Goal: Navigation & Orientation: Find specific page/section

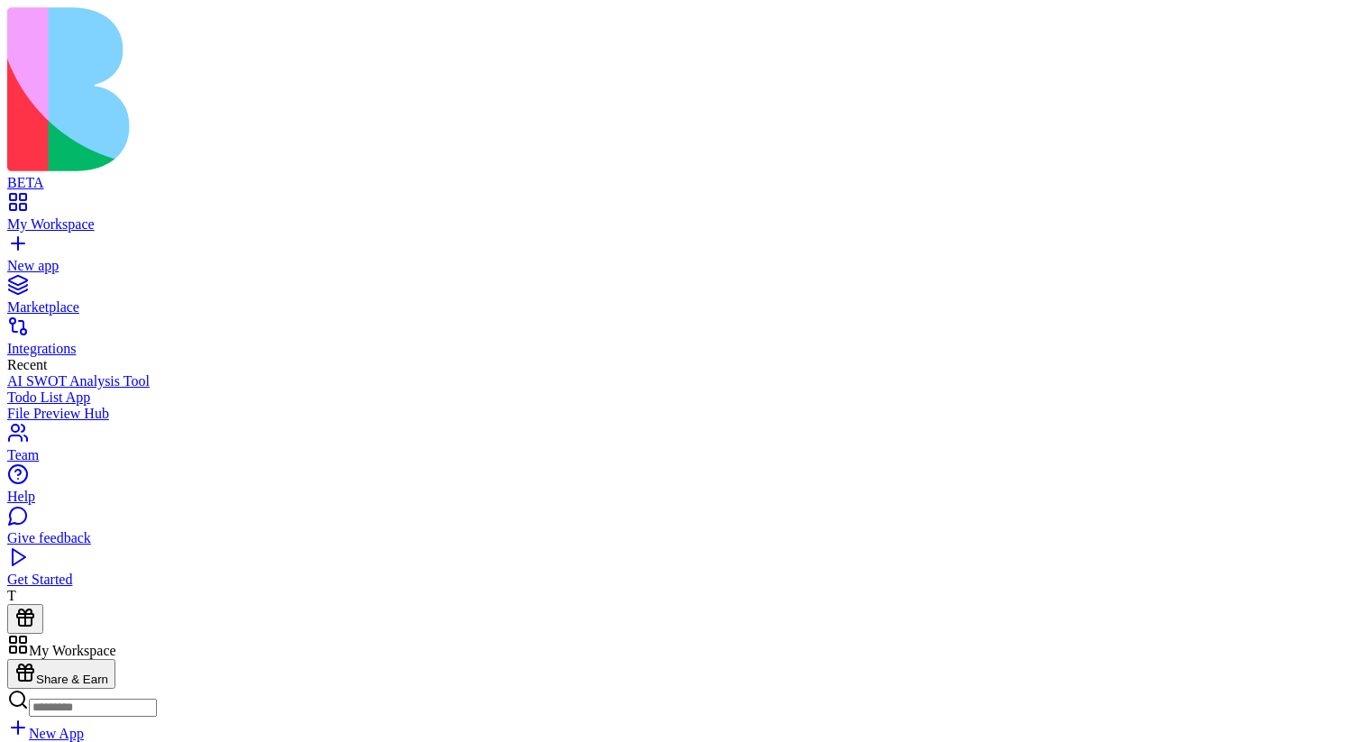
click at [50, 684] on link at bounding box center [28, 691] width 43 height 15
click at [50, 709] on link at bounding box center [28, 716] width 43 height 15
click at [50, 684] on link at bounding box center [28, 691] width 43 height 15
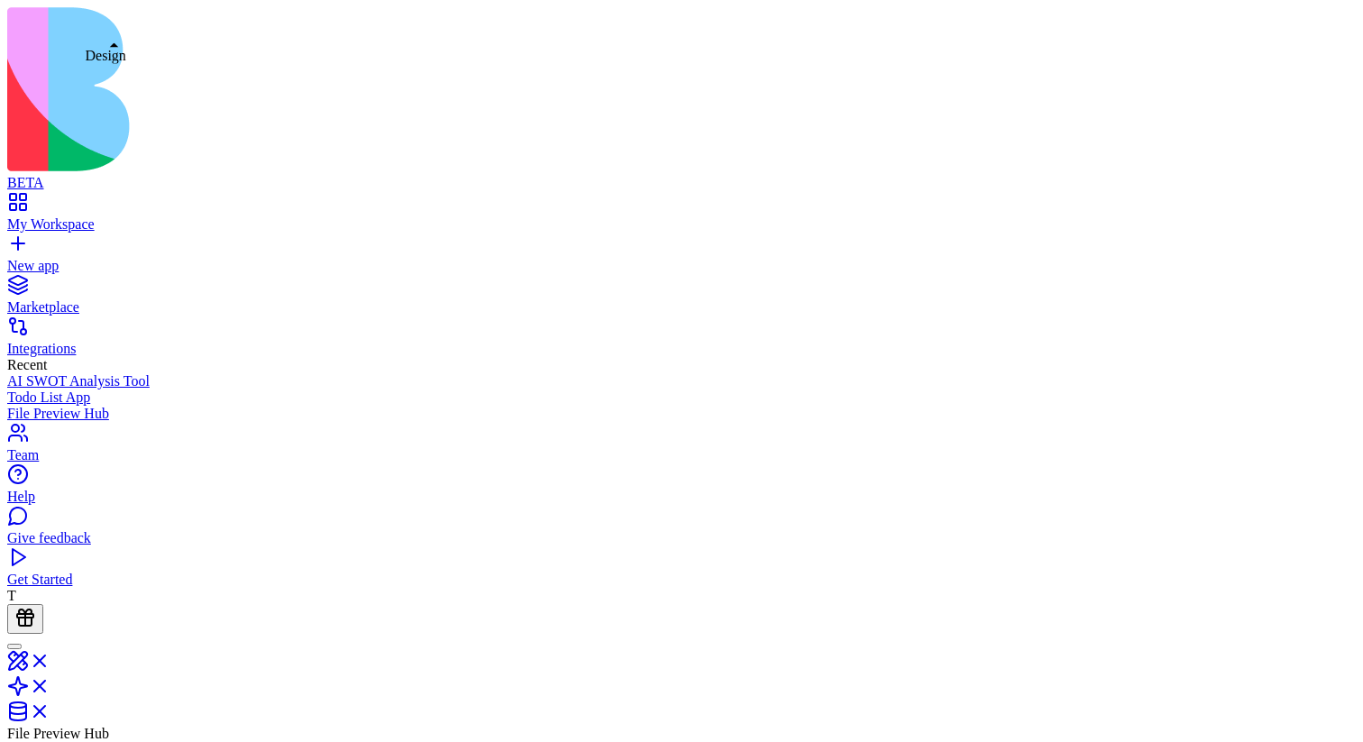
click at [50, 659] on link at bounding box center [28, 666] width 43 height 15
click at [50, 689] on link at bounding box center [28, 696] width 43 height 15
click at [50, 709] on link at bounding box center [28, 716] width 43 height 15
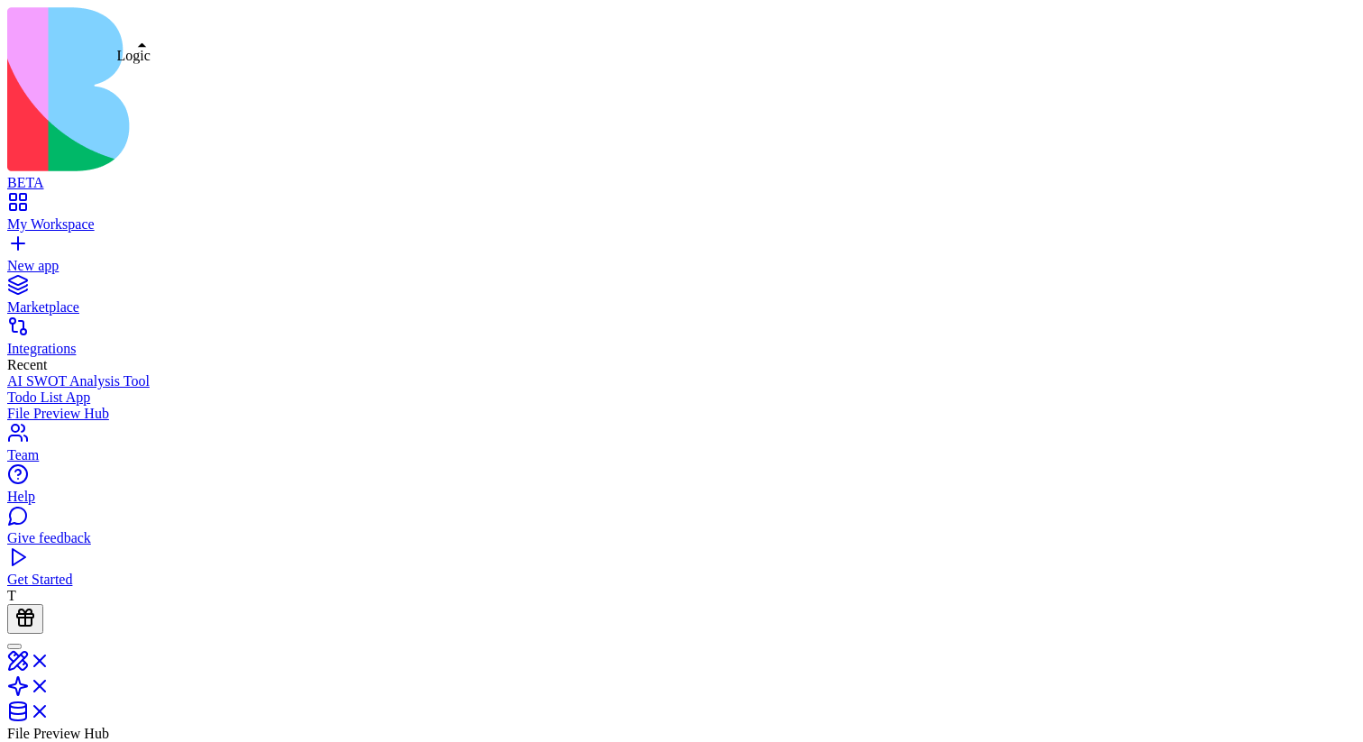
click at [50, 684] on link at bounding box center [28, 691] width 43 height 15
click at [50, 659] on link at bounding box center [28, 666] width 43 height 15
click at [50, 689] on link at bounding box center [28, 696] width 43 height 15
click at [50, 709] on link at bounding box center [28, 716] width 43 height 15
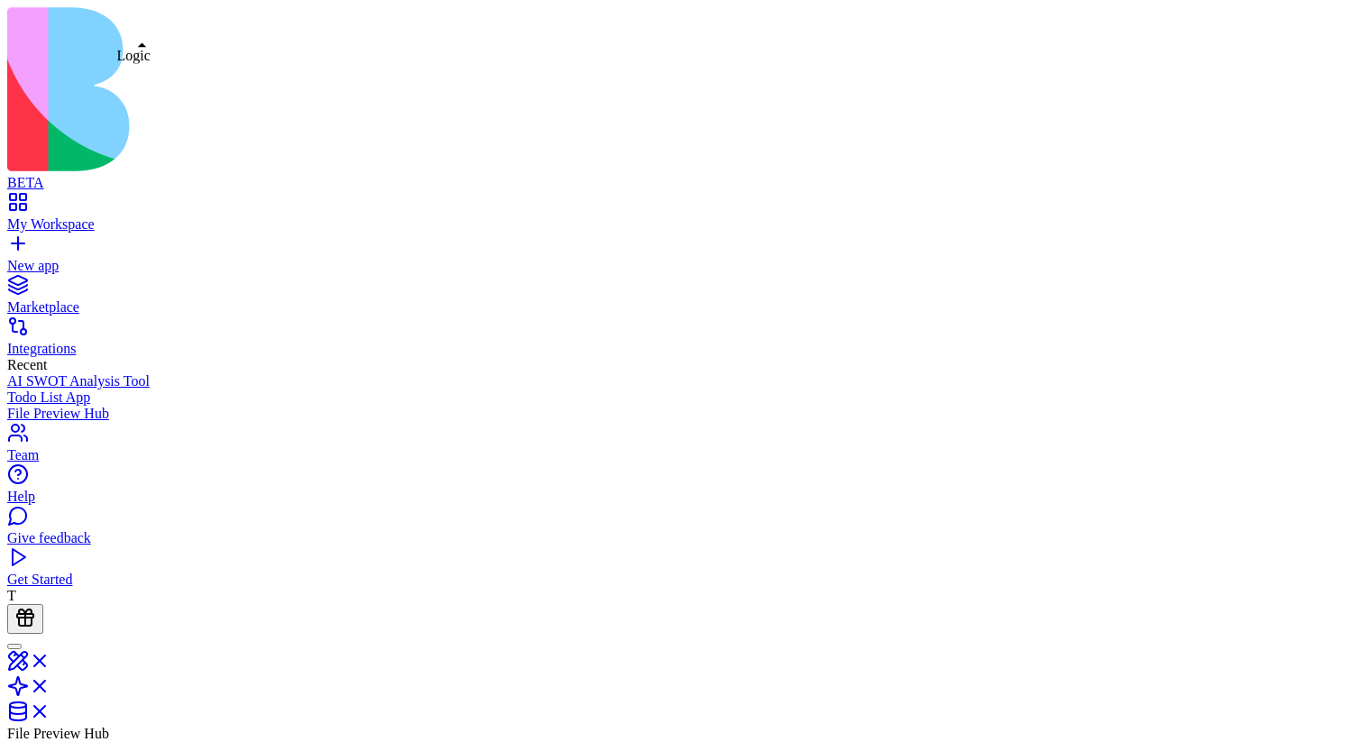
click at [50, 684] on link at bounding box center [28, 691] width 43 height 15
click at [50, 709] on link at bounding box center [28, 716] width 43 height 15
click at [50, 659] on link at bounding box center [28, 666] width 43 height 15
click at [50, 689] on link at bounding box center [28, 696] width 43 height 15
click at [50, 709] on link at bounding box center [28, 716] width 43 height 15
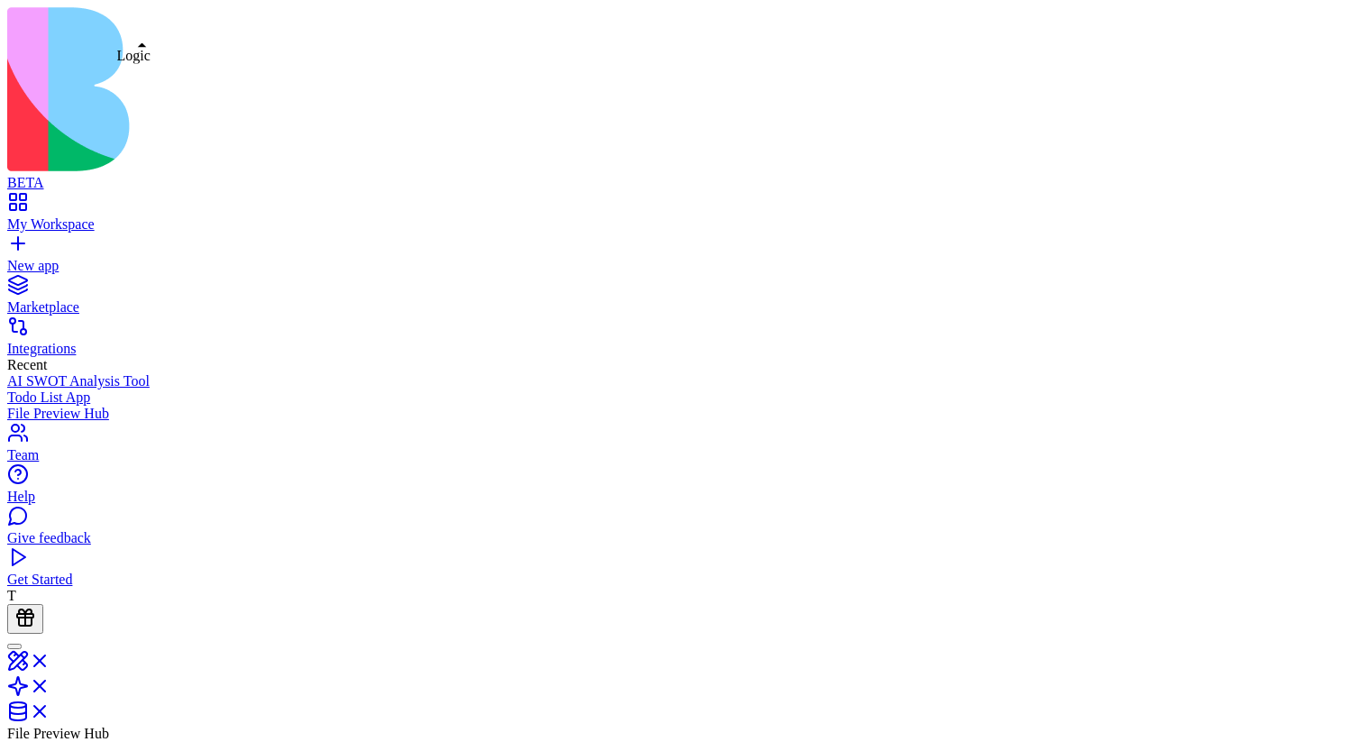
click at [50, 684] on link at bounding box center [28, 691] width 43 height 15
click at [50, 659] on link at bounding box center [28, 666] width 43 height 15
click at [50, 689] on link at bounding box center [28, 696] width 43 height 15
click at [50, 709] on link at bounding box center [28, 716] width 43 height 15
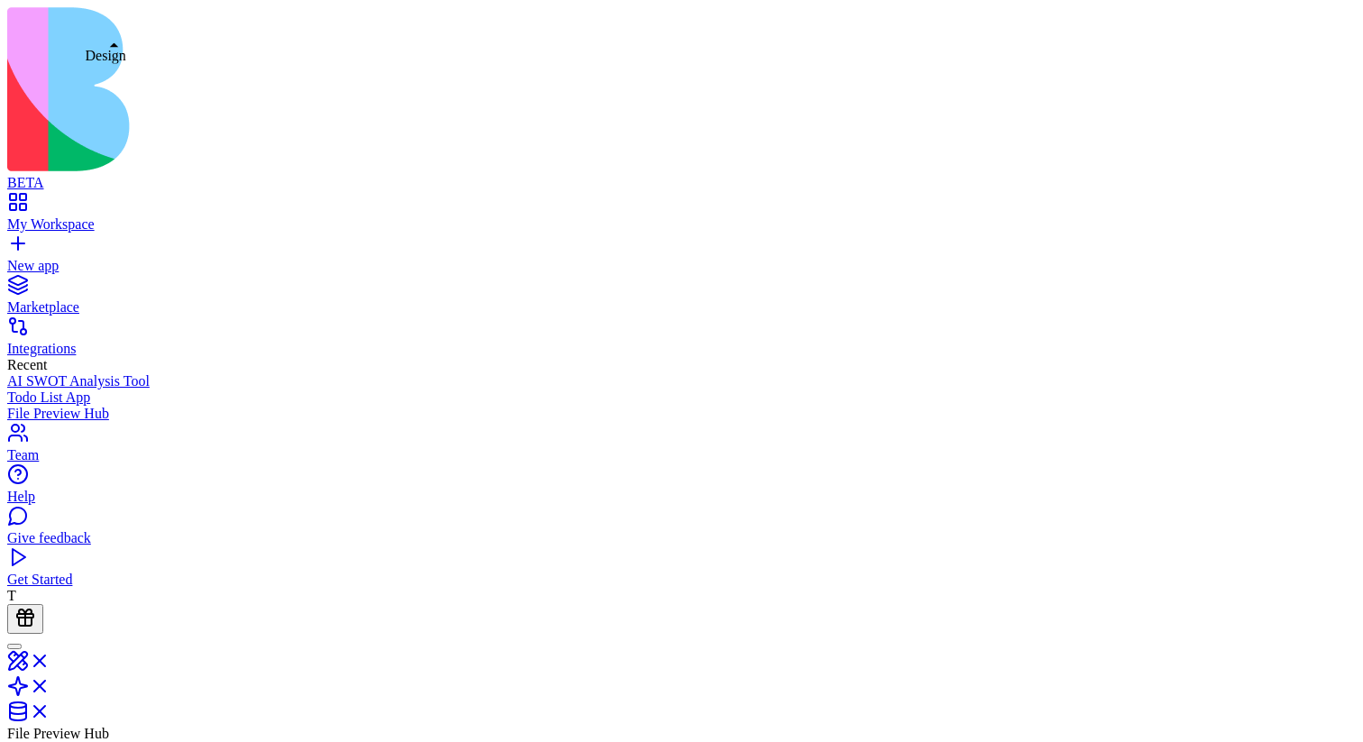
click at [50, 659] on link at bounding box center [28, 666] width 43 height 15
click at [65, 608] on button at bounding box center [36, 623] width 58 height 30
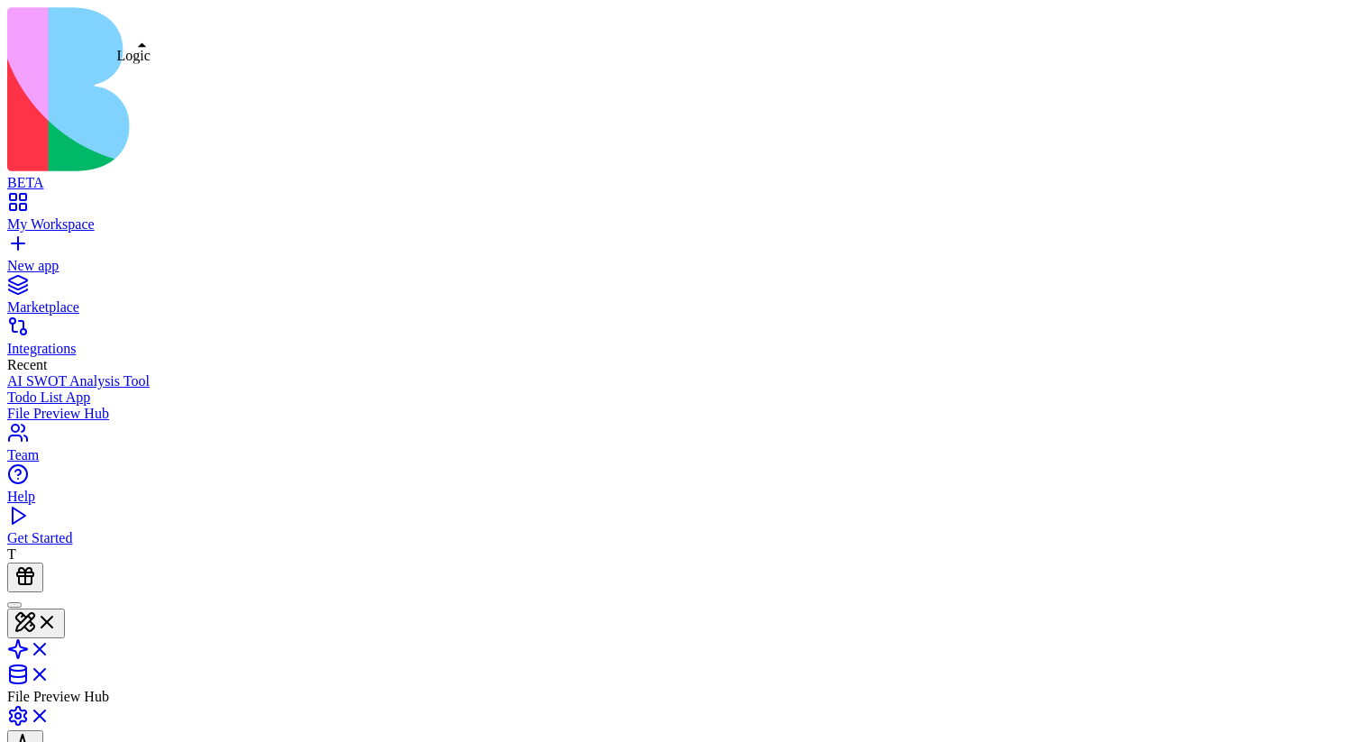
click at [50, 647] on link at bounding box center [28, 654] width 43 height 15
click at [50, 668] on link at bounding box center [28, 675] width 43 height 15
click at [50, 643] on link at bounding box center [28, 650] width 43 height 15
click at [50, 668] on link at bounding box center [28, 675] width 43 height 15
click at [50, 617] on link at bounding box center [28, 624] width 43 height 15
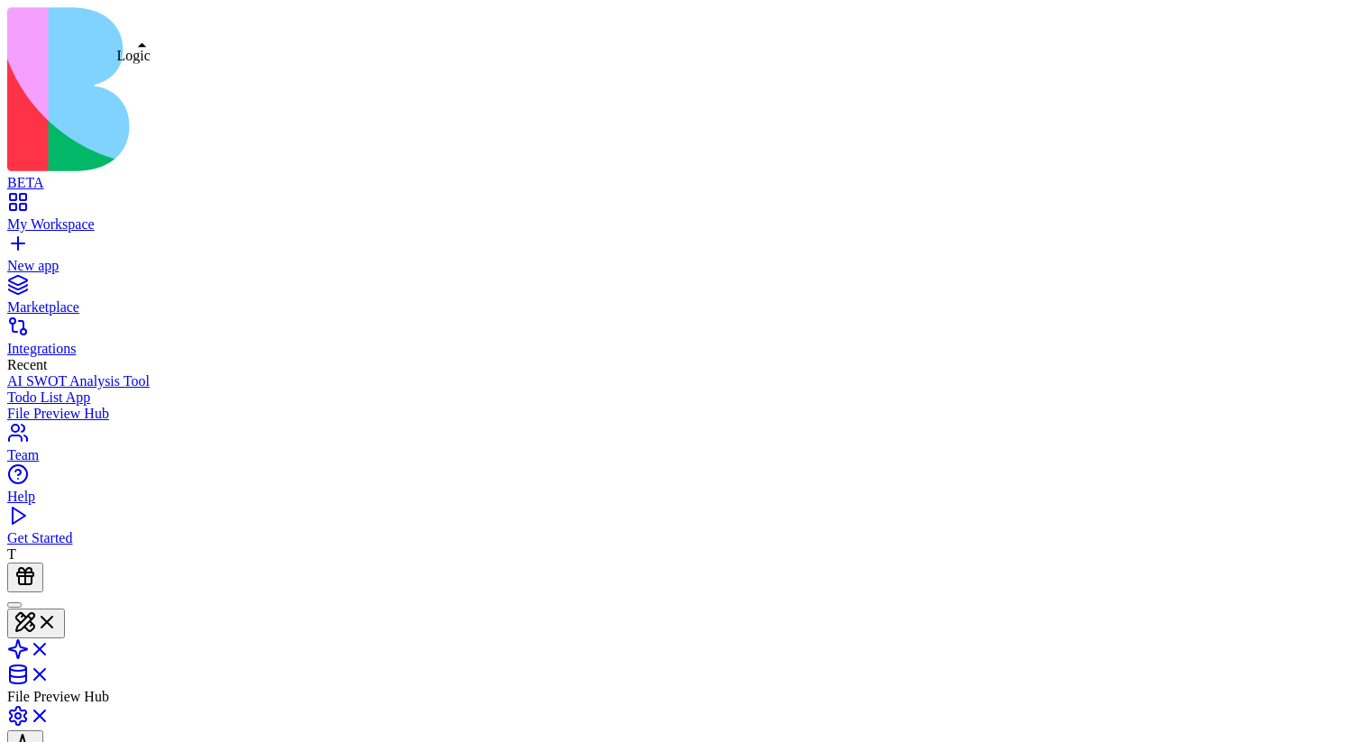
click at [50, 647] on link at bounding box center [28, 654] width 43 height 15
click at [50, 668] on link at bounding box center [28, 675] width 43 height 15
click at [50, 643] on link at bounding box center [28, 650] width 43 height 15
click at [50, 617] on link at bounding box center [28, 624] width 43 height 15
click at [50, 647] on link at bounding box center [28, 654] width 43 height 15
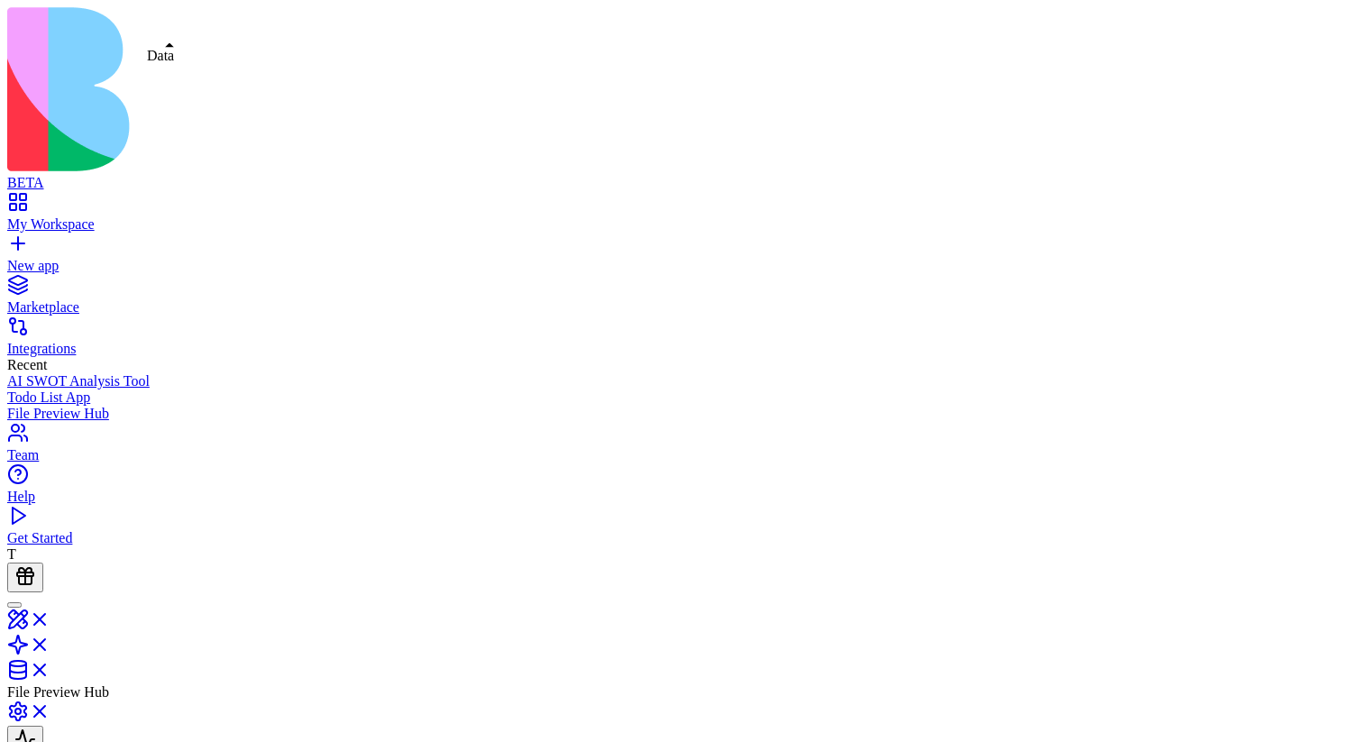
click at [50, 668] on link at bounding box center [28, 675] width 43 height 15
click at [50, 643] on link at bounding box center [28, 650] width 43 height 15
click at [50, 668] on link at bounding box center [28, 675] width 43 height 15
click at [50, 643] on link at bounding box center [28, 650] width 43 height 15
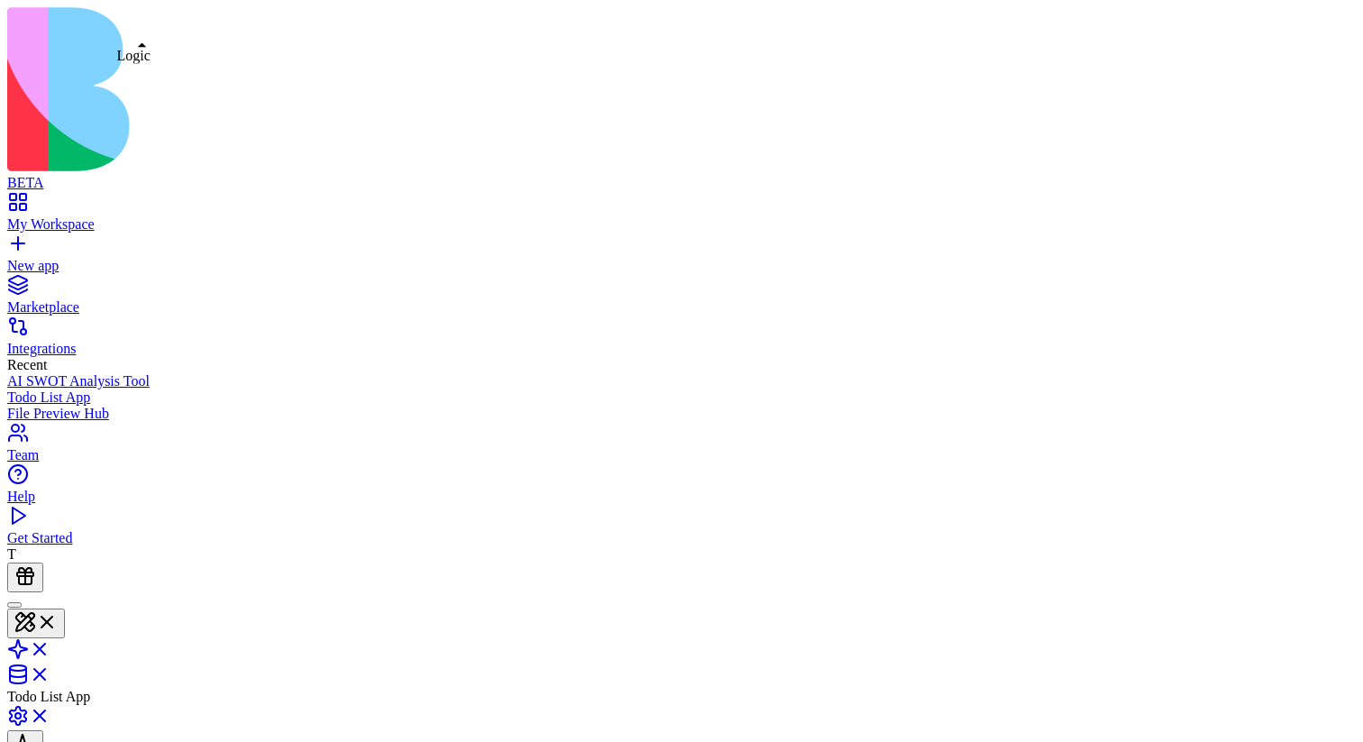
click at [50, 647] on link at bounding box center [28, 654] width 43 height 15
click at [50, 668] on link at bounding box center [28, 675] width 43 height 15
click at [50, 643] on link at bounding box center [28, 650] width 43 height 15
click at [50, 617] on link at bounding box center [28, 624] width 43 height 15
click at [50, 647] on link at bounding box center [28, 654] width 43 height 15
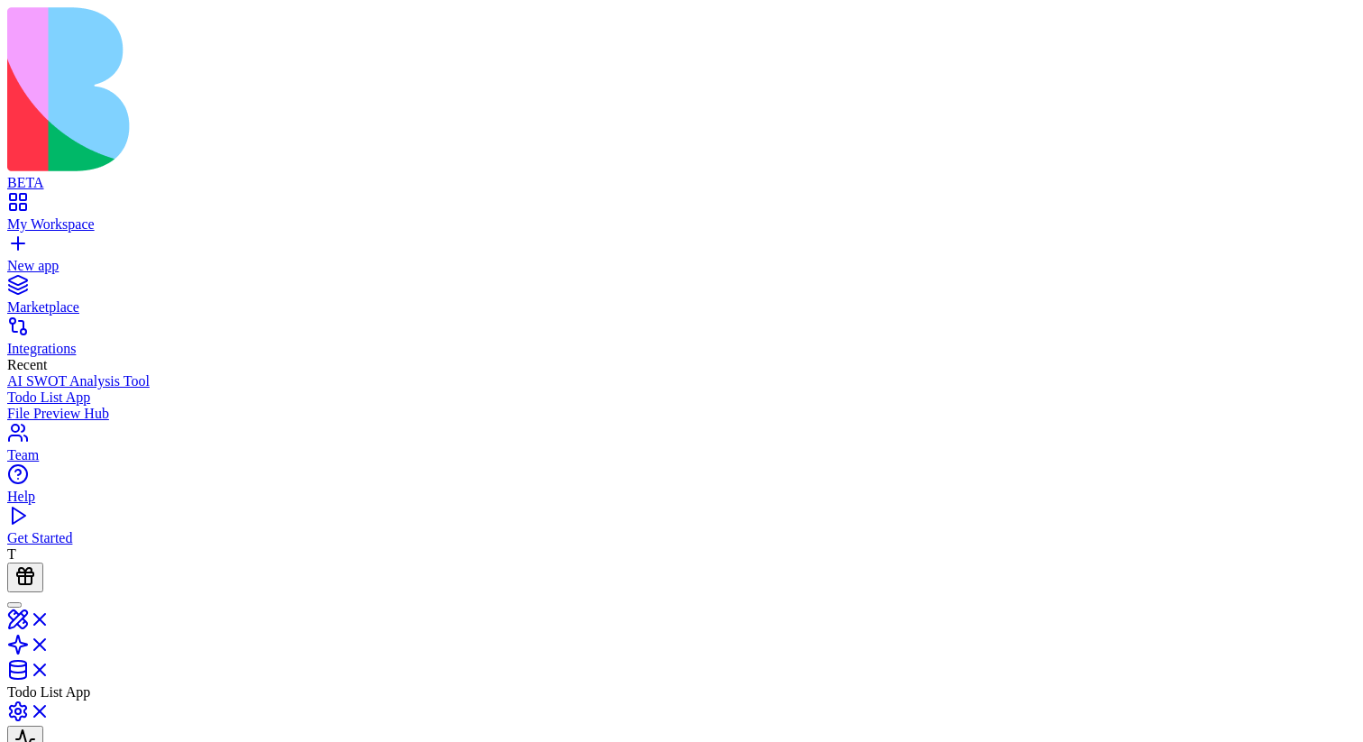
click at [50, 668] on link at bounding box center [28, 675] width 43 height 15
click at [28, 200] on link "My Workspace" at bounding box center [681, 216] width 1348 height 32
click at [50, 668] on link at bounding box center [28, 675] width 43 height 15
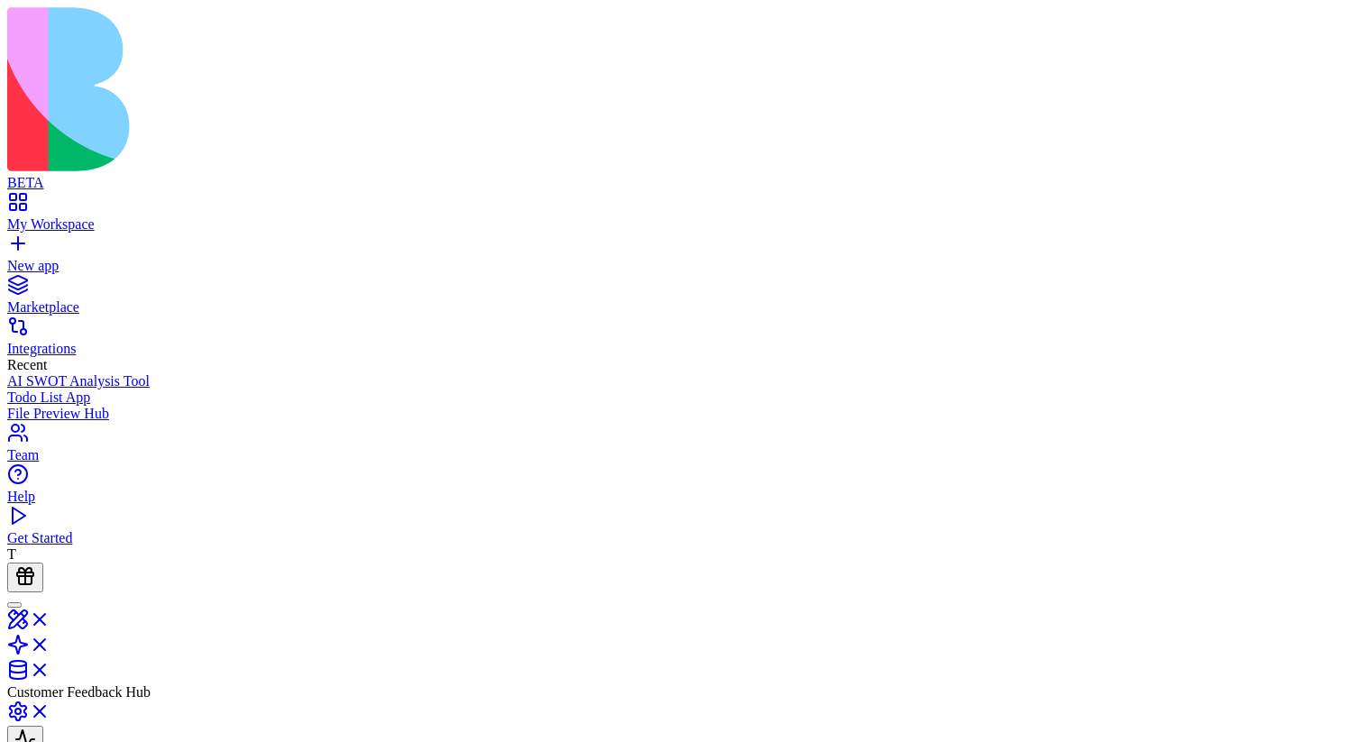
click at [21, 200] on link "My Workspace" at bounding box center [681, 216] width 1348 height 32
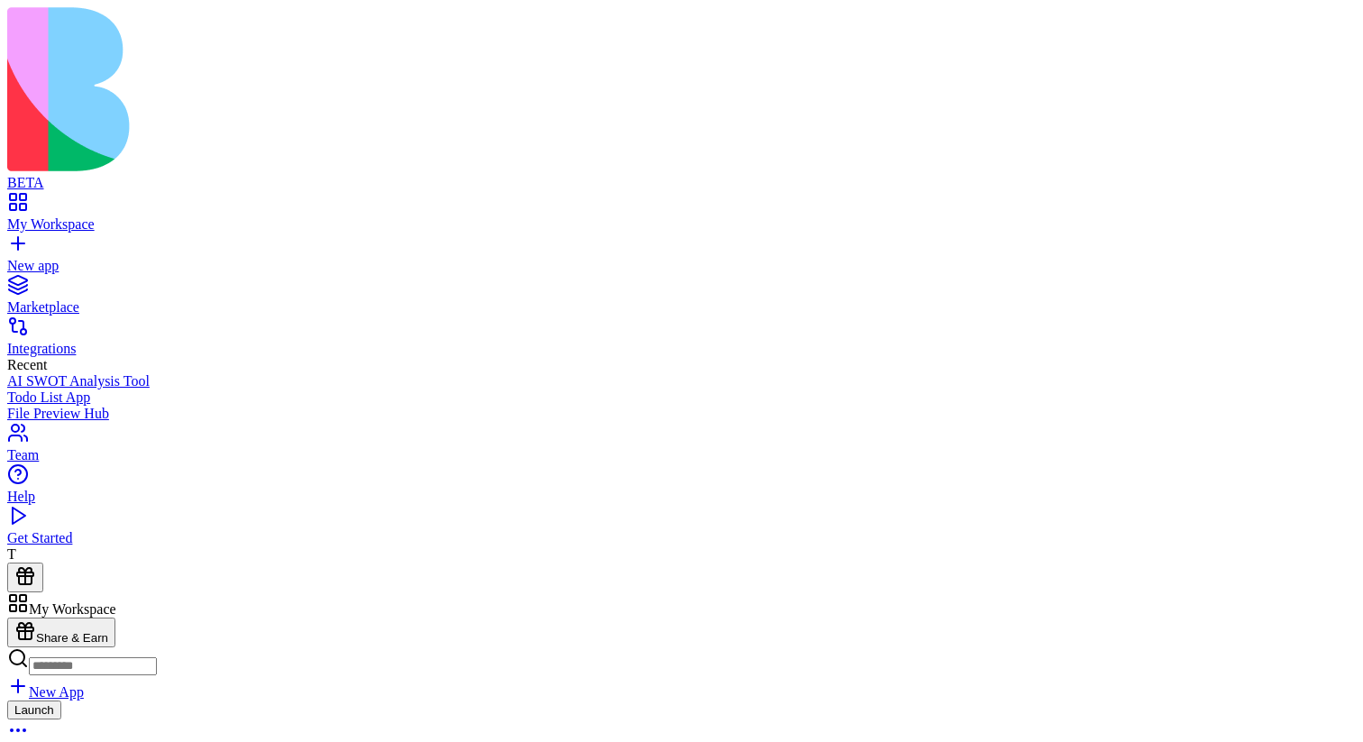
scroll to position [2688, 0]
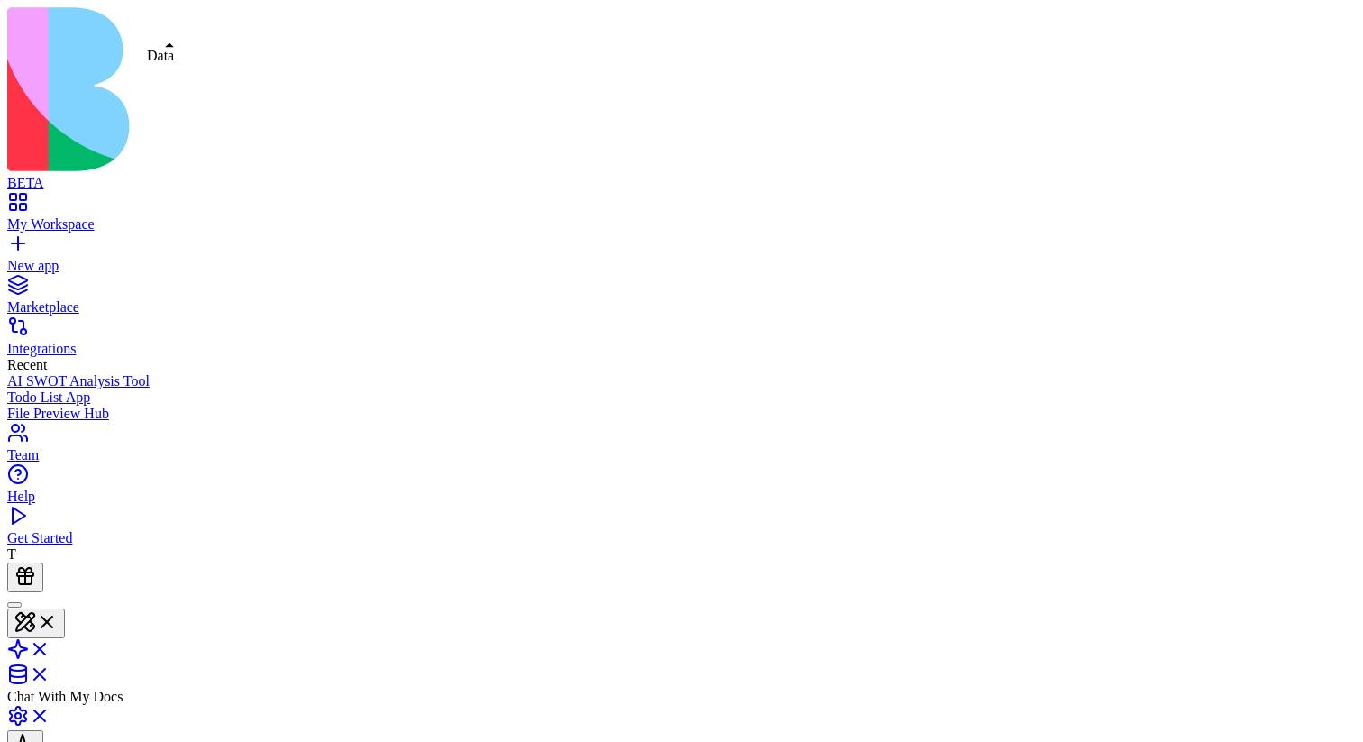
click at [50, 672] on link at bounding box center [28, 679] width 43 height 15
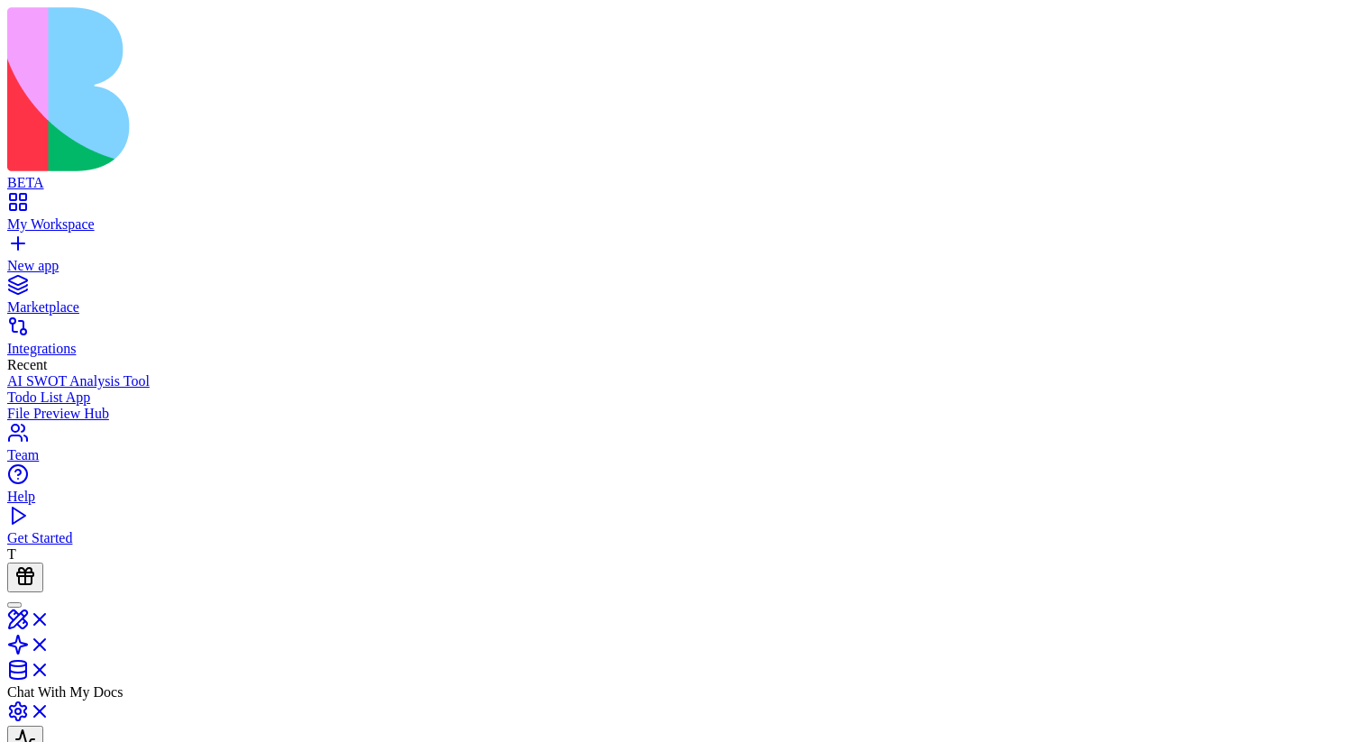
click at [50, 643] on link at bounding box center [28, 650] width 43 height 15
click at [50, 668] on link at bounding box center [28, 675] width 43 height 15
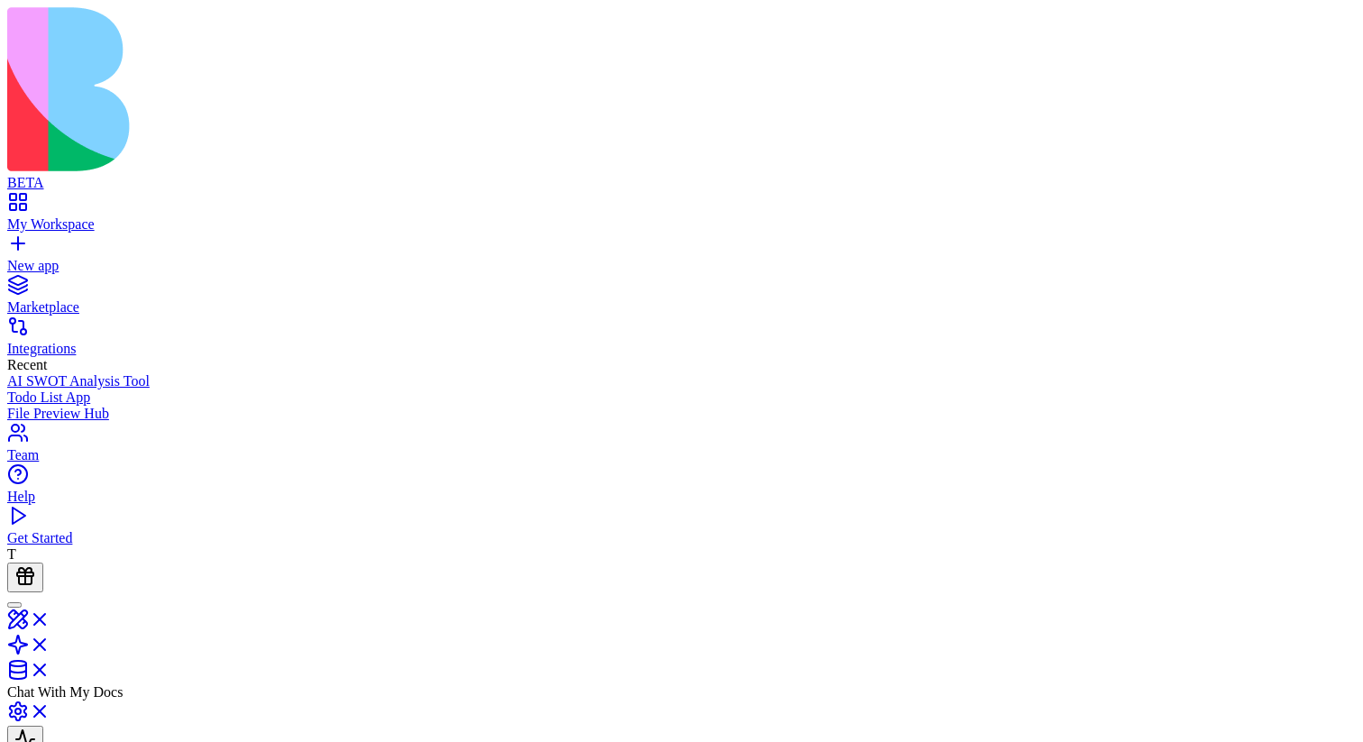
click at [50, 643] on link at bounding box center [28, 650] width 43 height 15
click at [50, 668] on link at bounding box center [28, 675] width 43 height 15
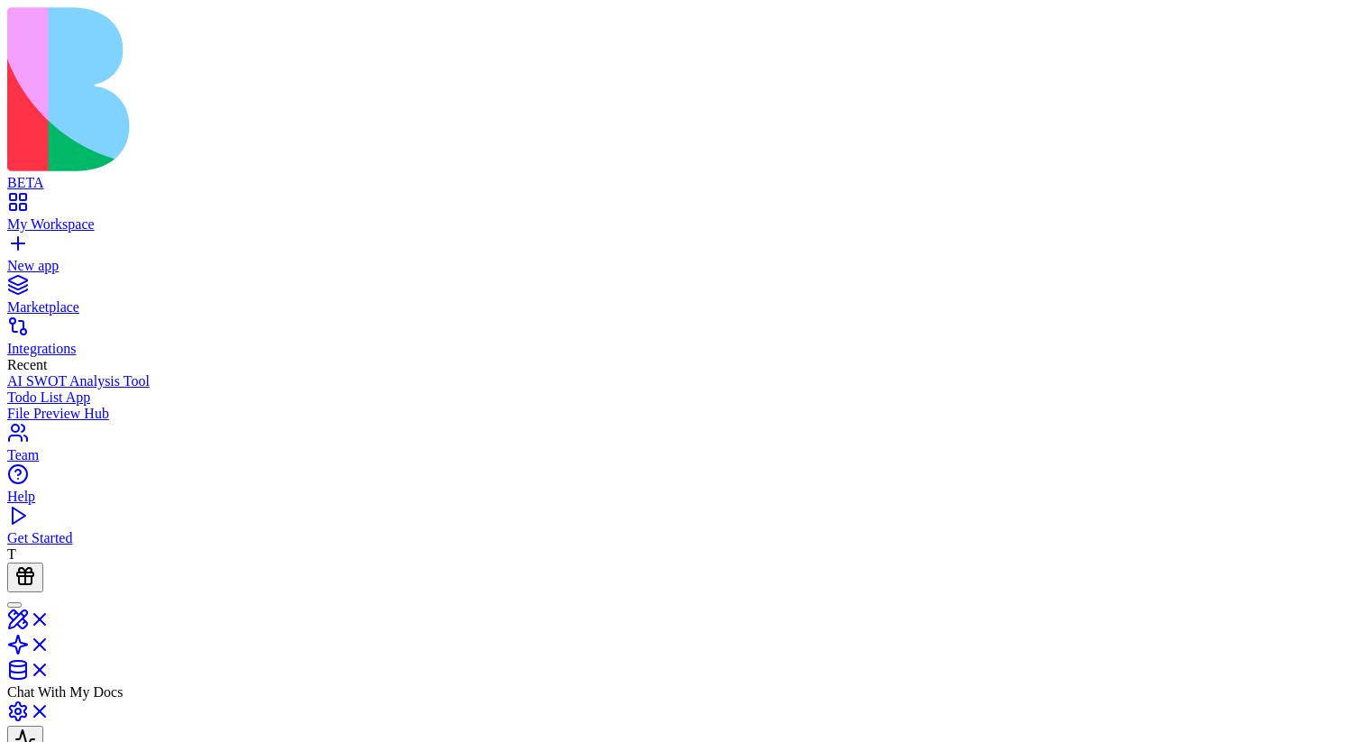
click at [50, 643] on link at bounding box center [28, 650] width 43 height 15
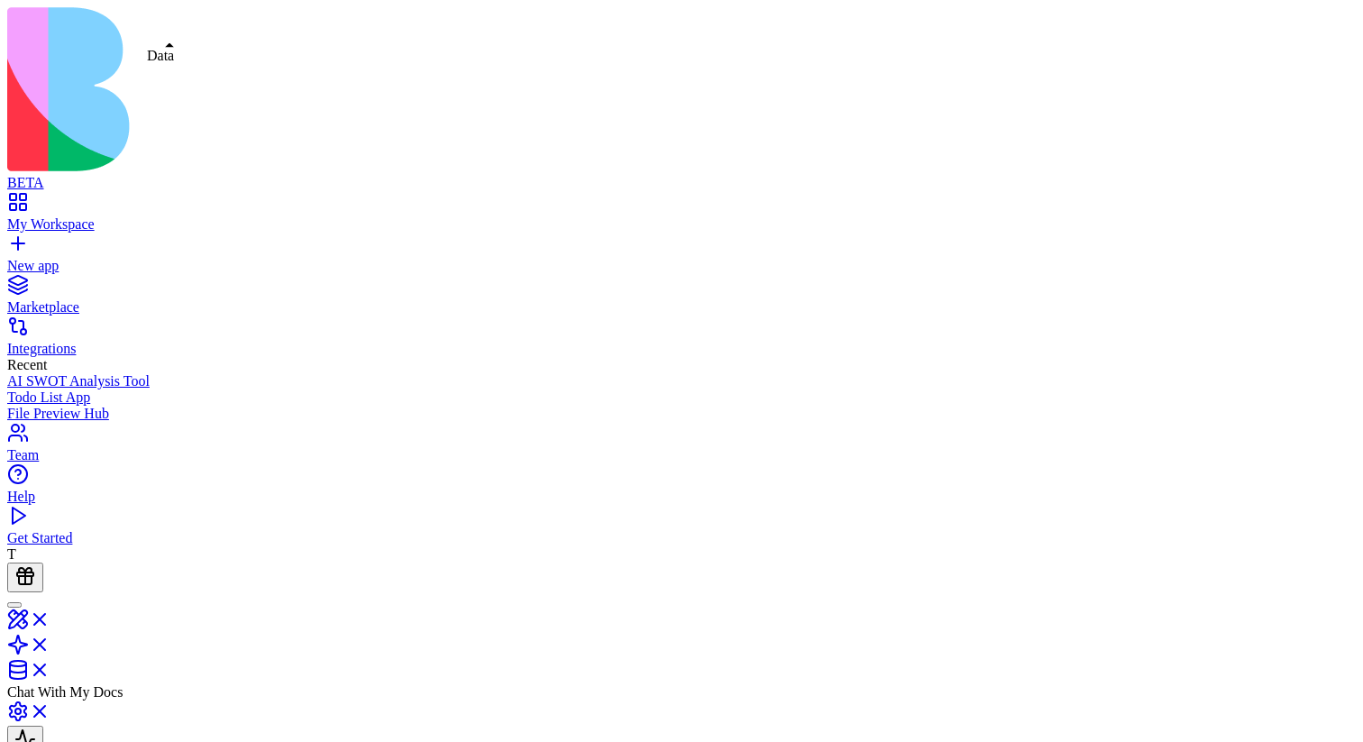
click at [50, 668] on link at bounding box center [28, 675] width 43 height 15
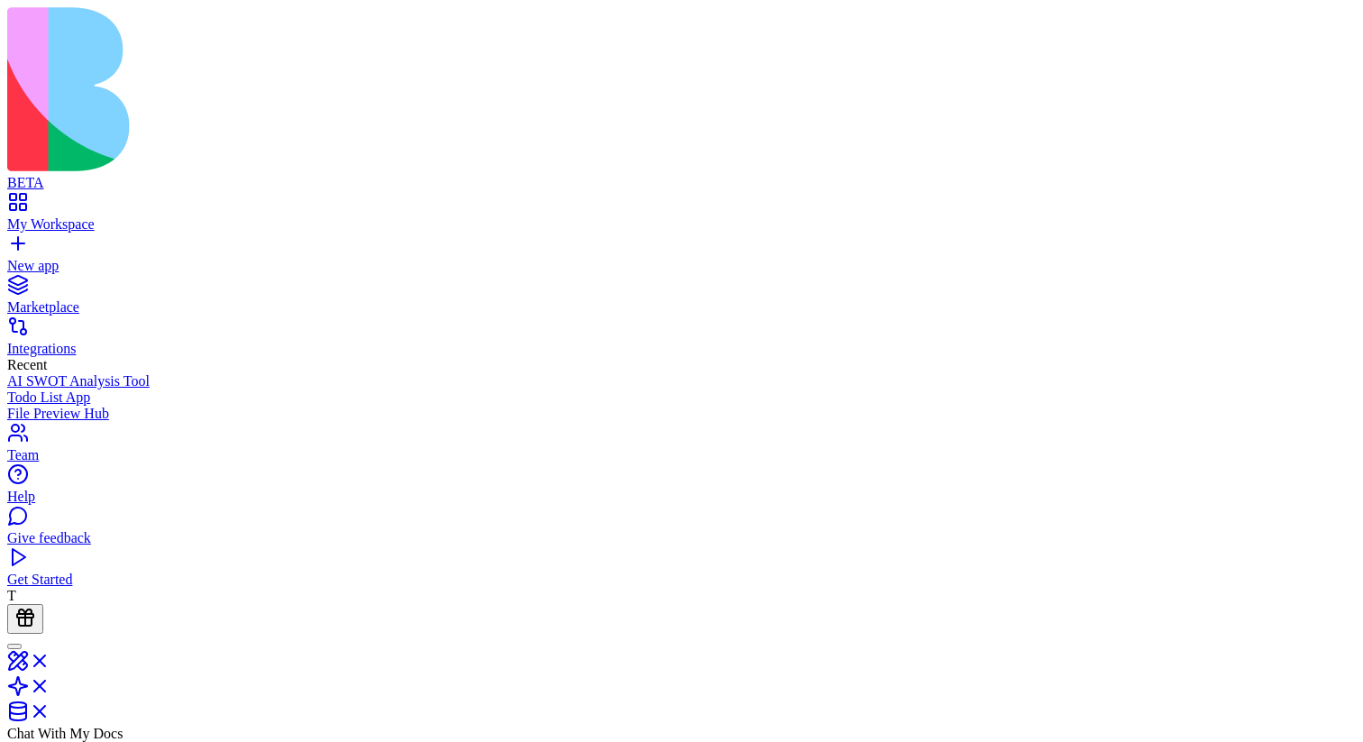
click at [50, 684] on link at bounding box center [28, 691] width 43 height 15
click at [50, 709] on link at bounding box center [28, 716] width 43 height 15
click at [50, 659] on link at bounding box center [28, 666] width 43 height 15
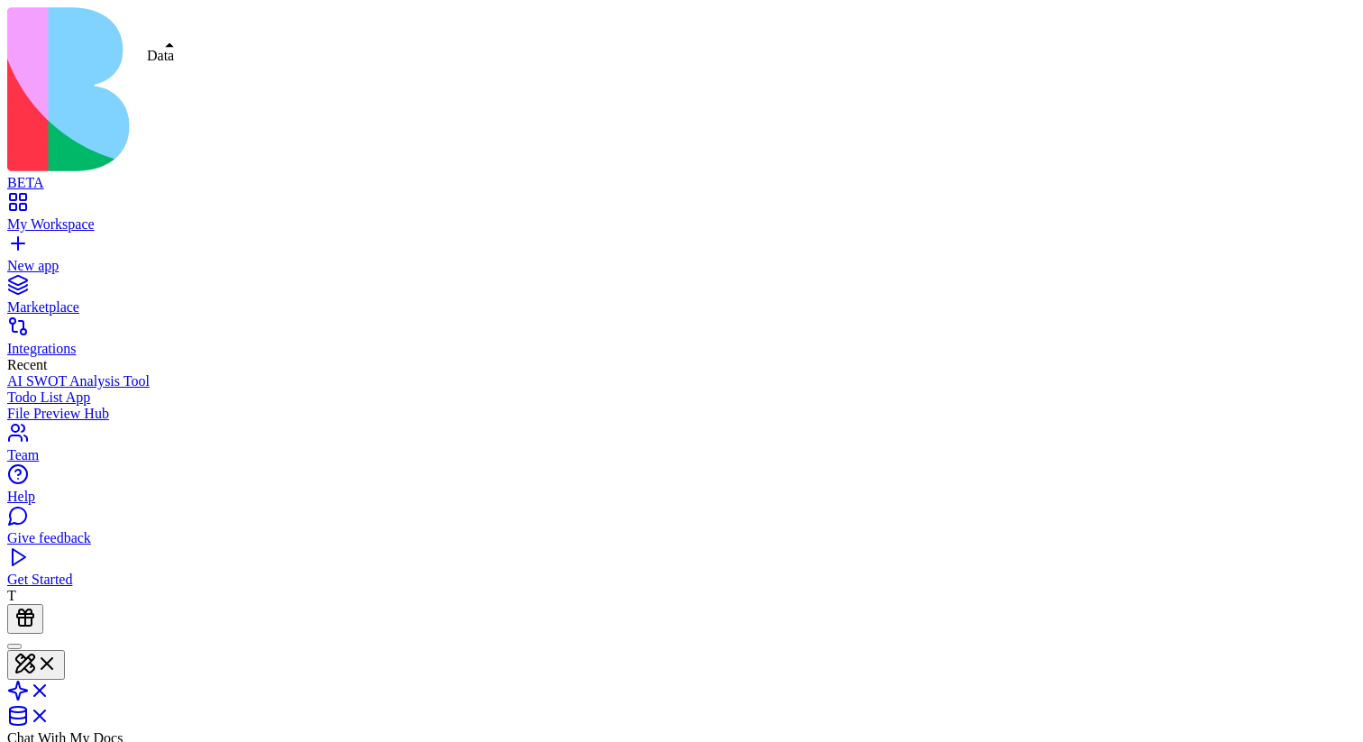
click at [50, 714] on link at bounding box center [28, 721] width 43 height 15
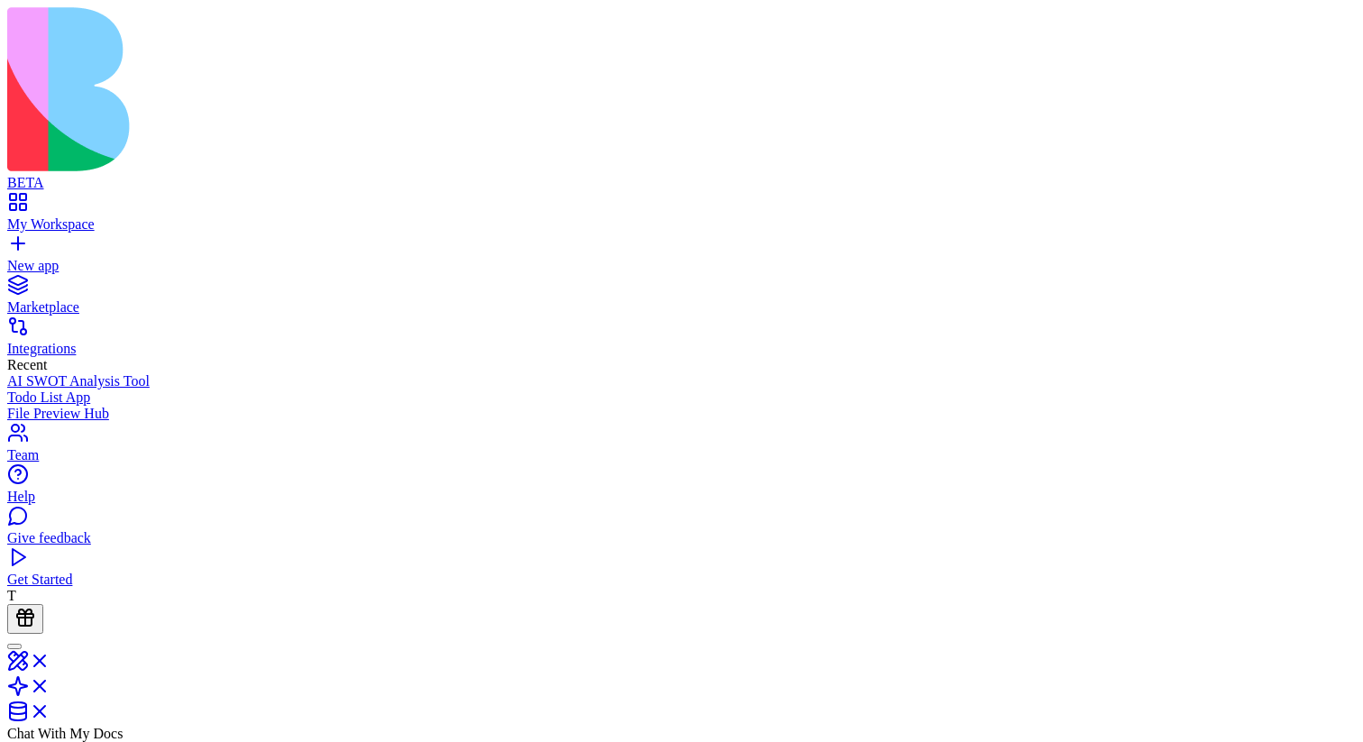
click at [50, 684] on link at bounding box center [28, 691] width 43 height 15
click at [50, 709] on link at bounding box center [28, 716] width 43 height 15
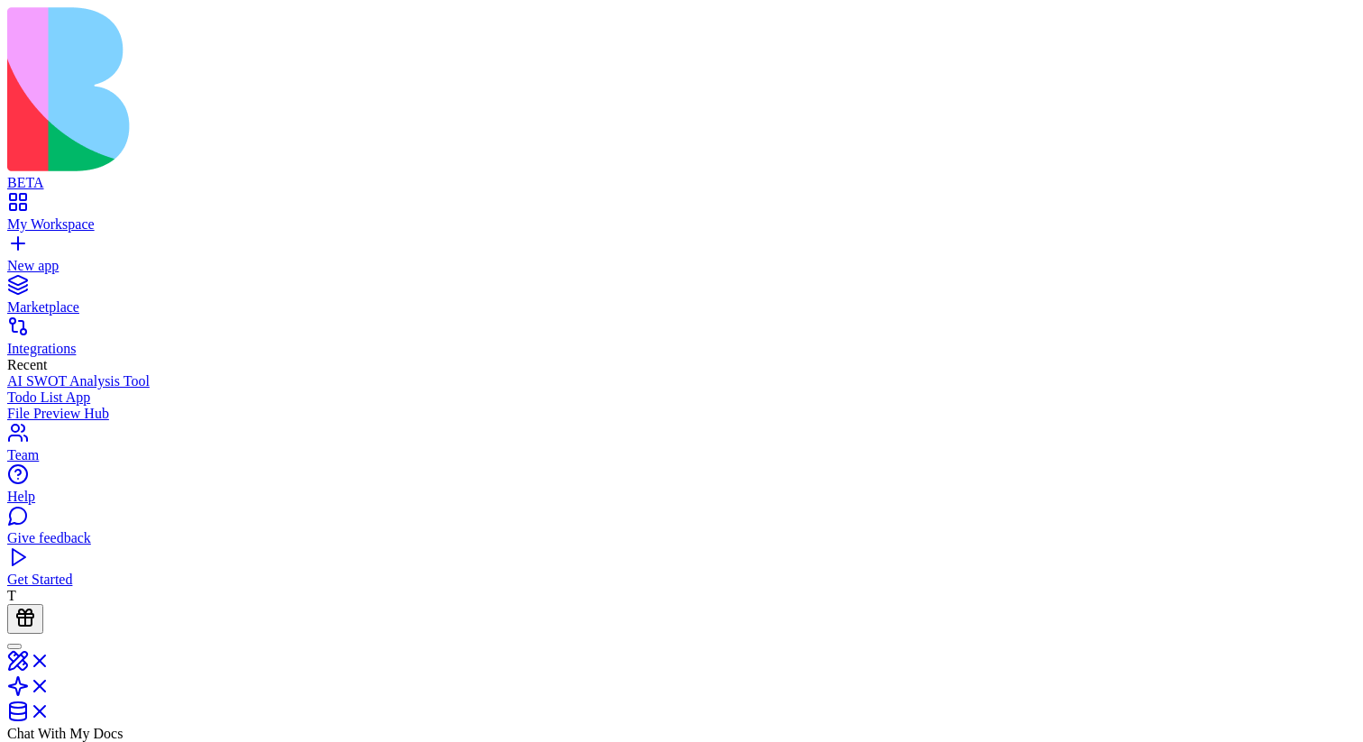
click at [50, 684] on link at bounding box center [28, 691] width 43 height 15
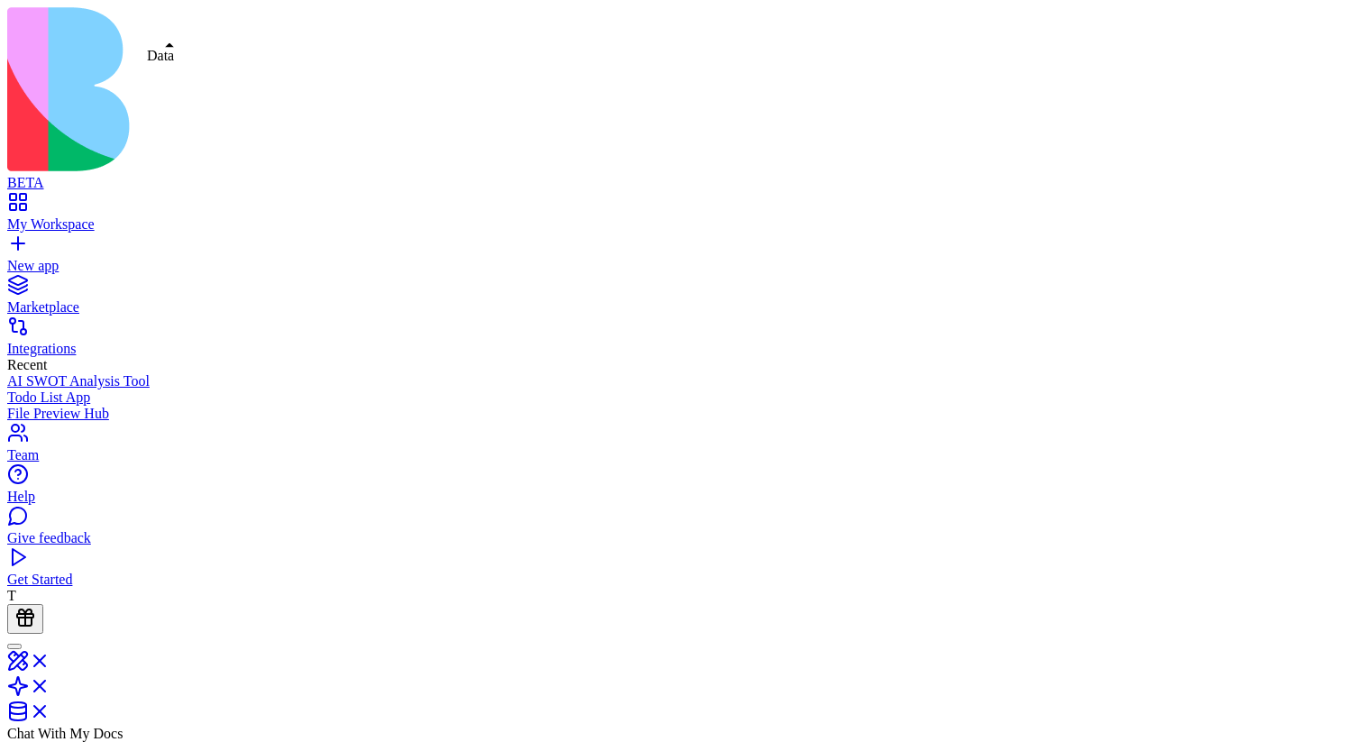
click at [50, 709] on link at bounding box center [28, 716] width 43 height 15
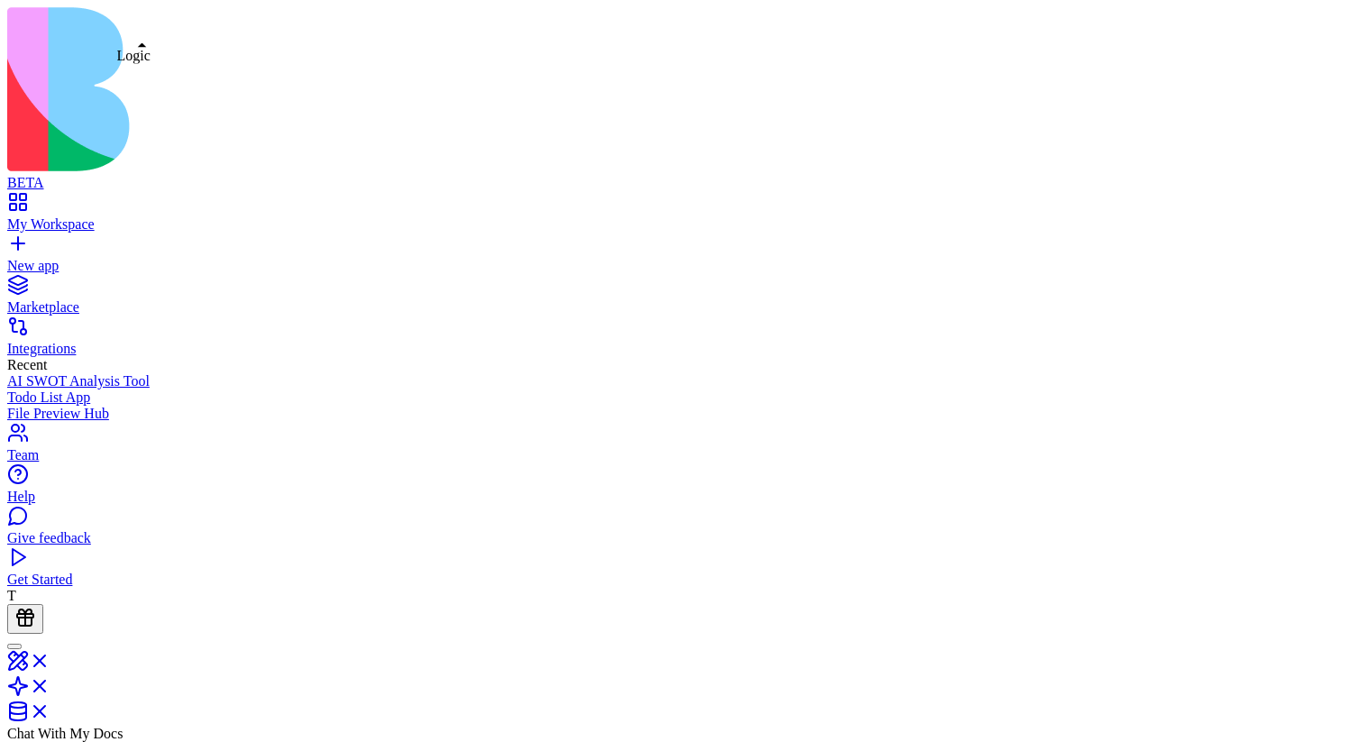
click at [50, 684] on link at bounding box center [28, 691] width 43 height 15
click at [50, 709] on link at bounding box center [28, 716] width 43 height 15
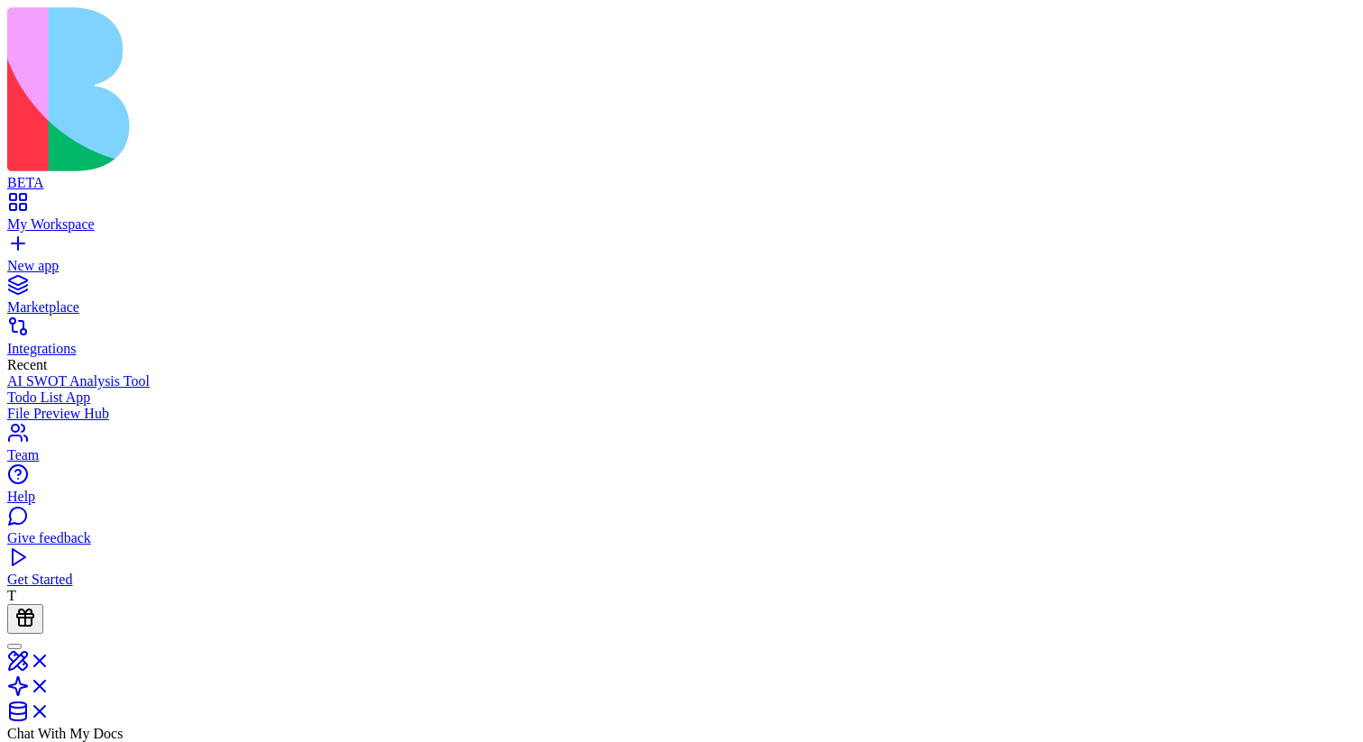
click at [50, 684] on link at bounding box center [28, 691] width 43 height 15
click at [50, 709] on link at bounding box center [28, 716] width 43 height 15
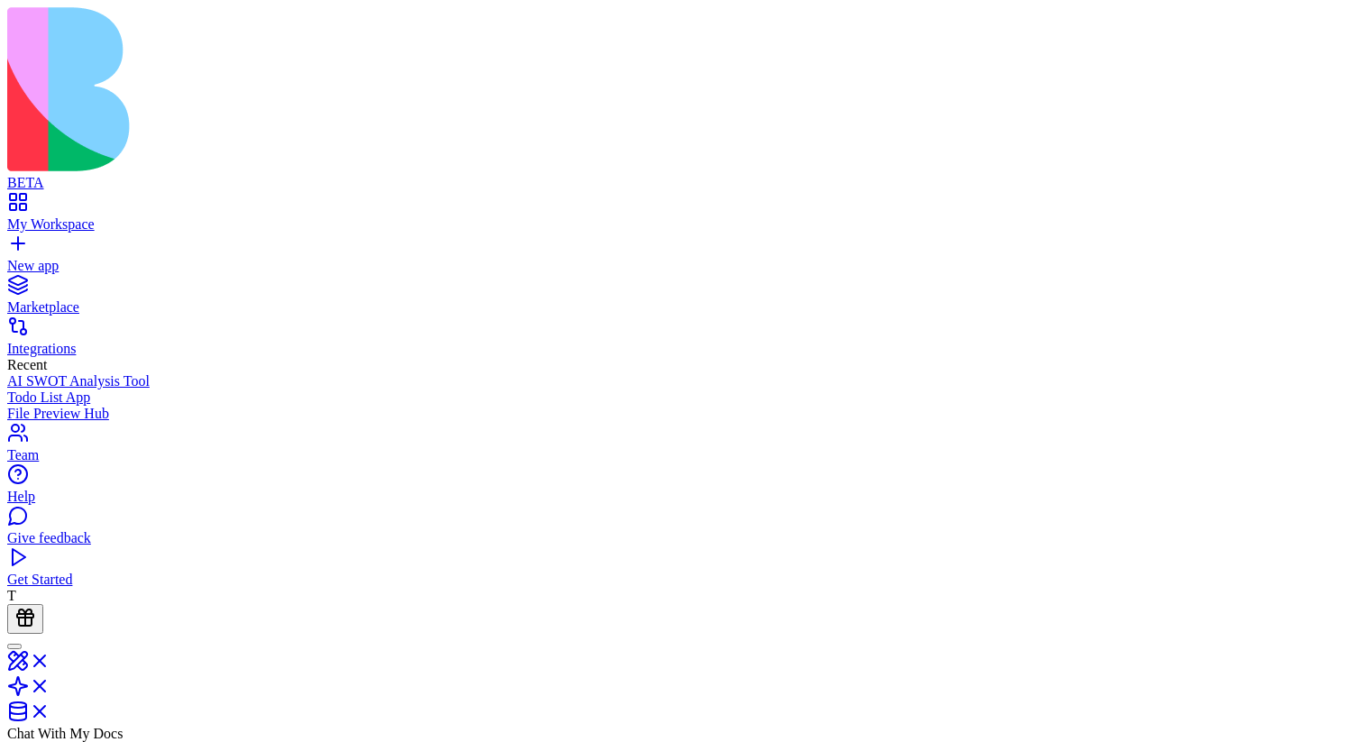
click at [50, 684] on link at bounding box center [28, 691] width 43 height 15
click at [50, 709] on link at bounding box center [28, 716] width 43 height 15
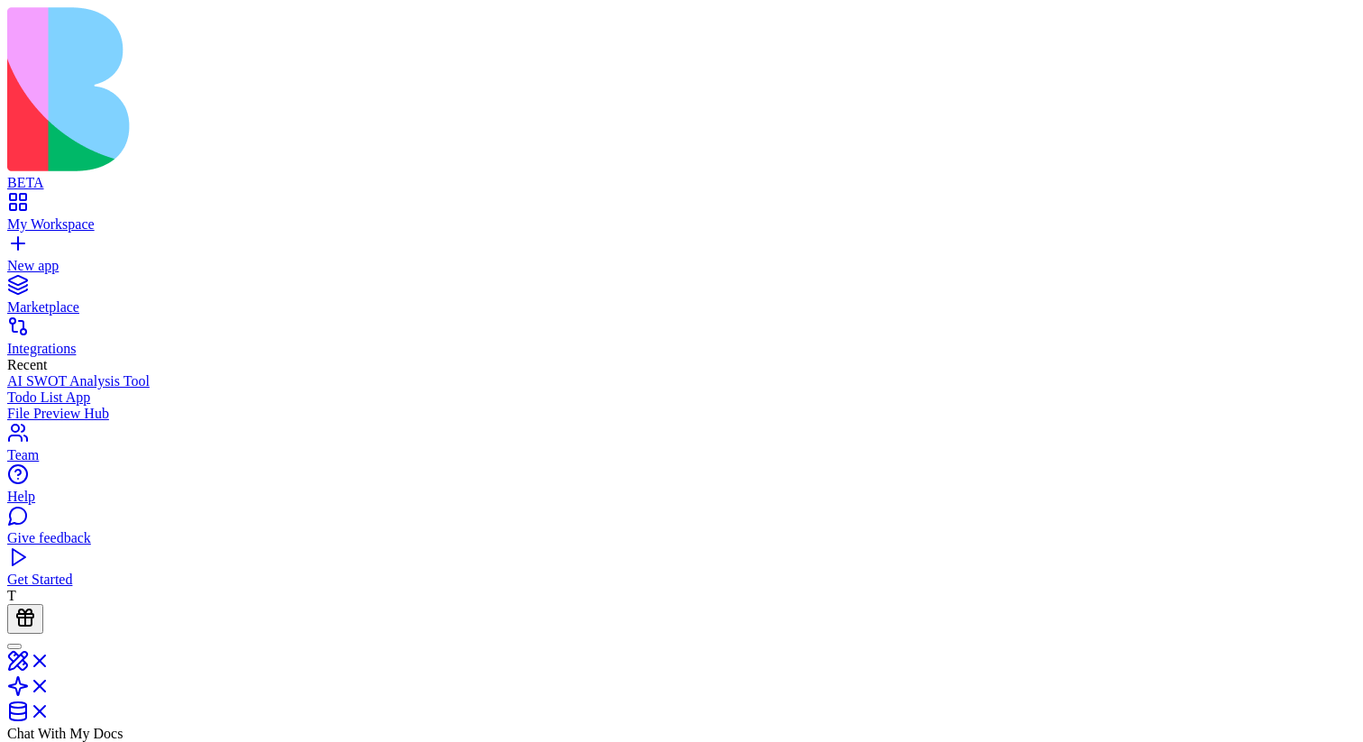
click at [50, 684] on link at bounding box center [28, 691] width 43 height 15
click at [50, 659] on link at bounding box center [28, 666] width 43 height 15
click at [50, 714] on link at bounding box center [28, 721] width 43 height 15
click at [50, 684] on link at bounding box center [28, 691] width 43 height 15
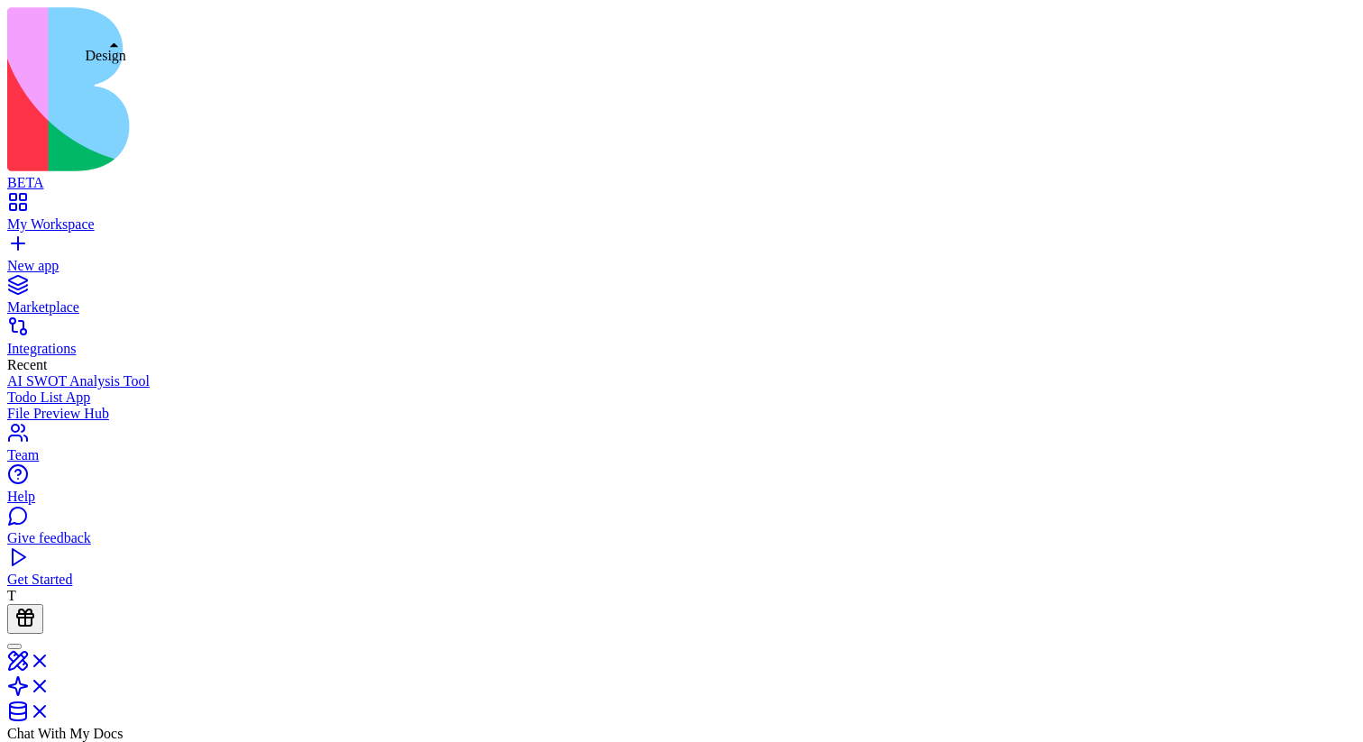
click at [50, 659] on link at bounding box center [28, 666] width 43 height 15
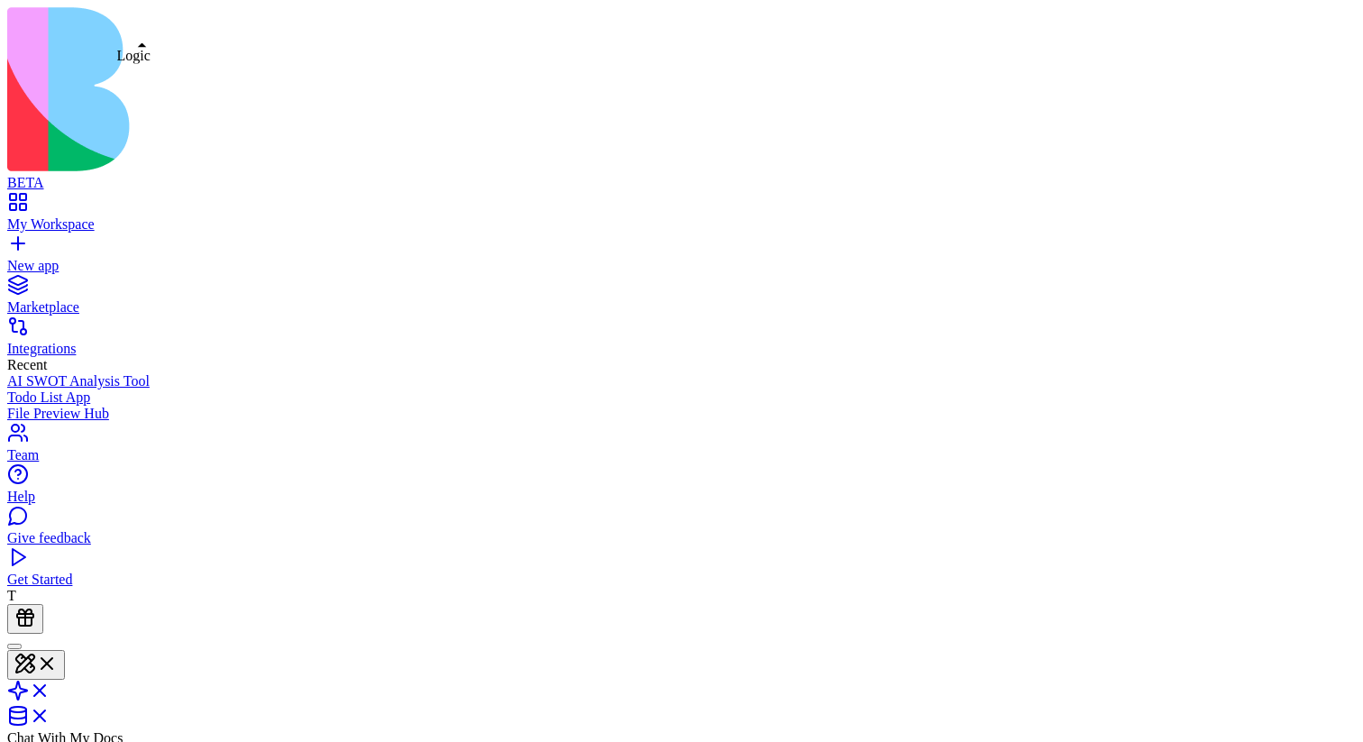
click at [50, 689] on link at bounding box center [28, 696] width 43 height 15
click at [50, 709] on link at bounding box center [28, 716] width 43 height 15
click at [44, 216] on div "My Workspace" at bounding box center [681, 224] width 1348 height 16
click at [113, 373] on div "AI SWOT Analysis Tool" at bounding box center [681, 381] width 1348 height 16
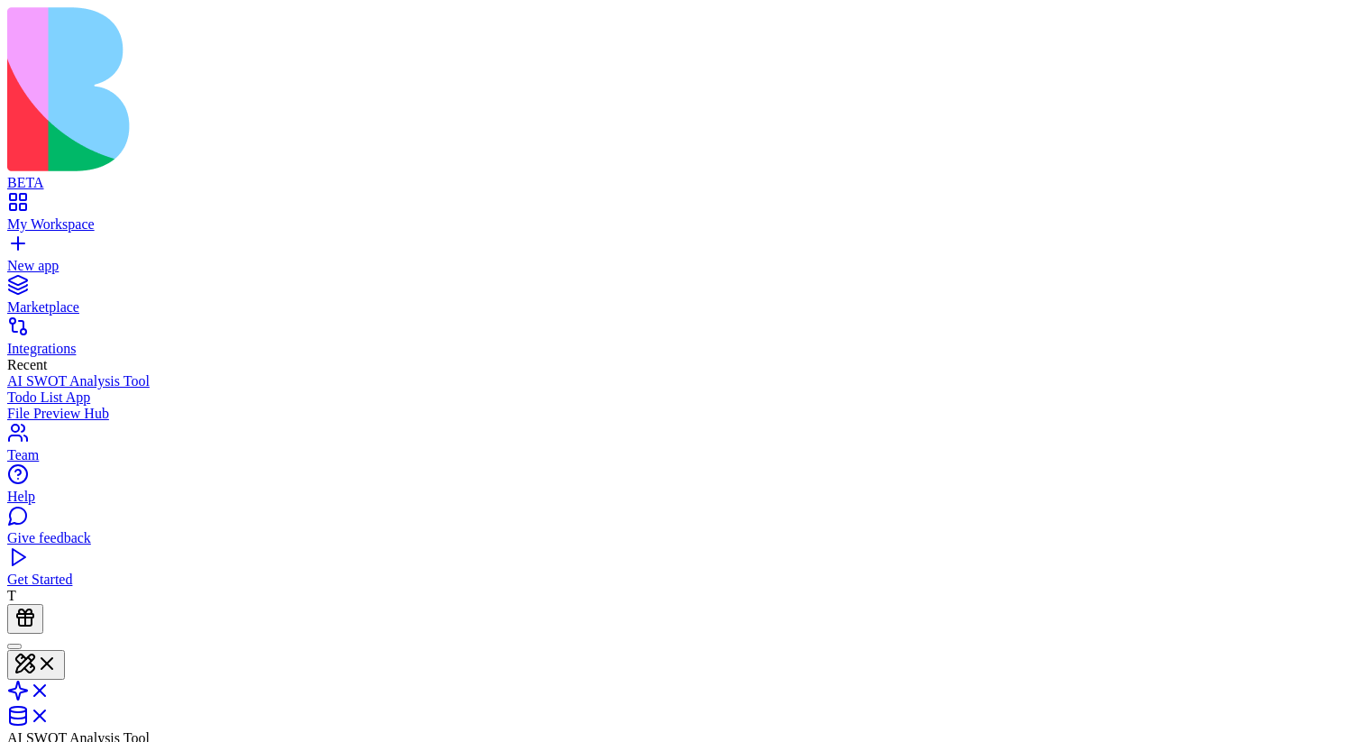
click at [119, 389] on div "Todo List App" at bounding box center [681, 397] width 1348 height 16
click at [141, 406] on div "File Preview Hub" at bounding box center [681, 414] width 1348 height 16
